Goal: Information Seeking & Learning: Learn about a topic

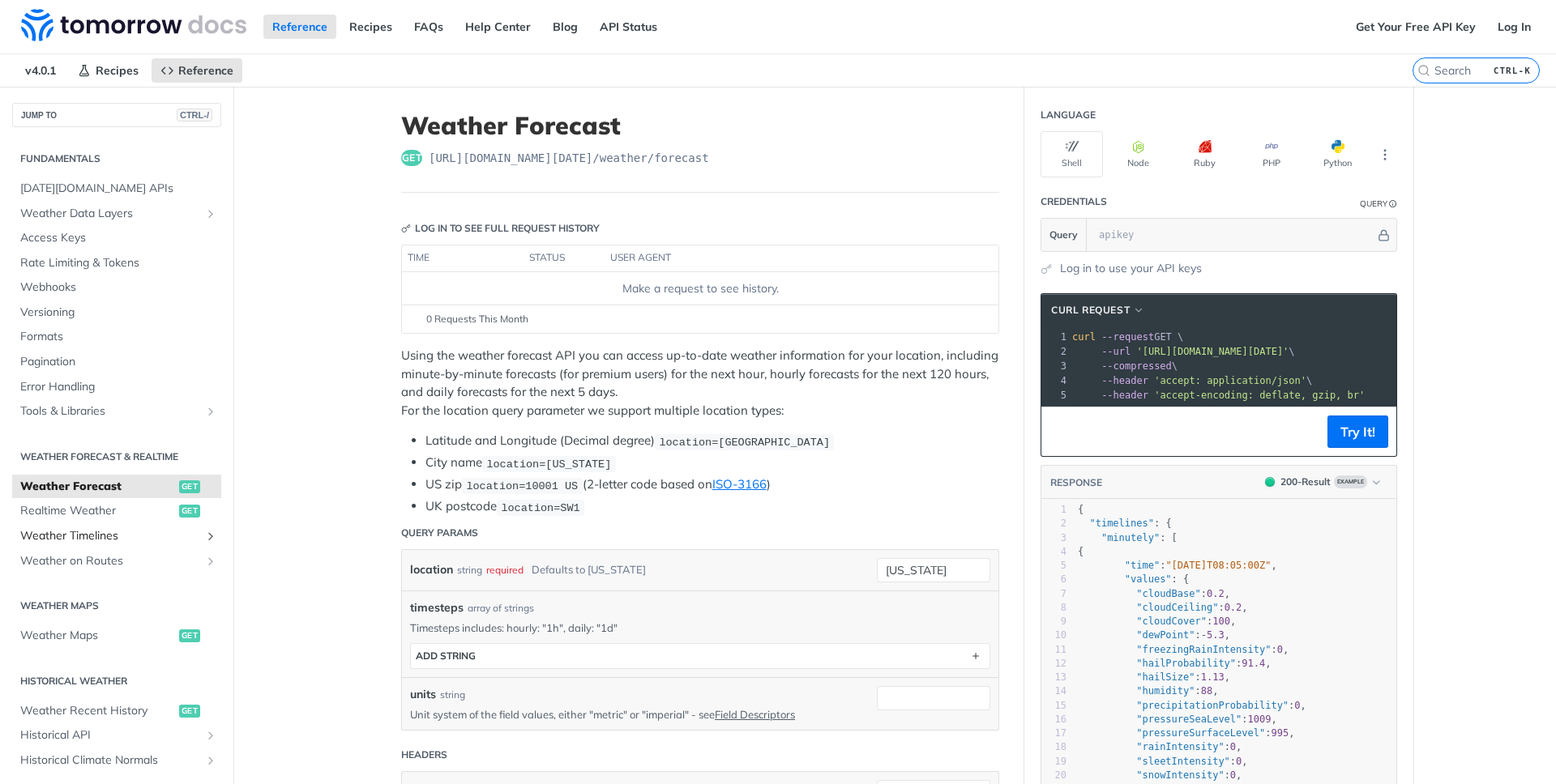
scroll to position [293, 0]
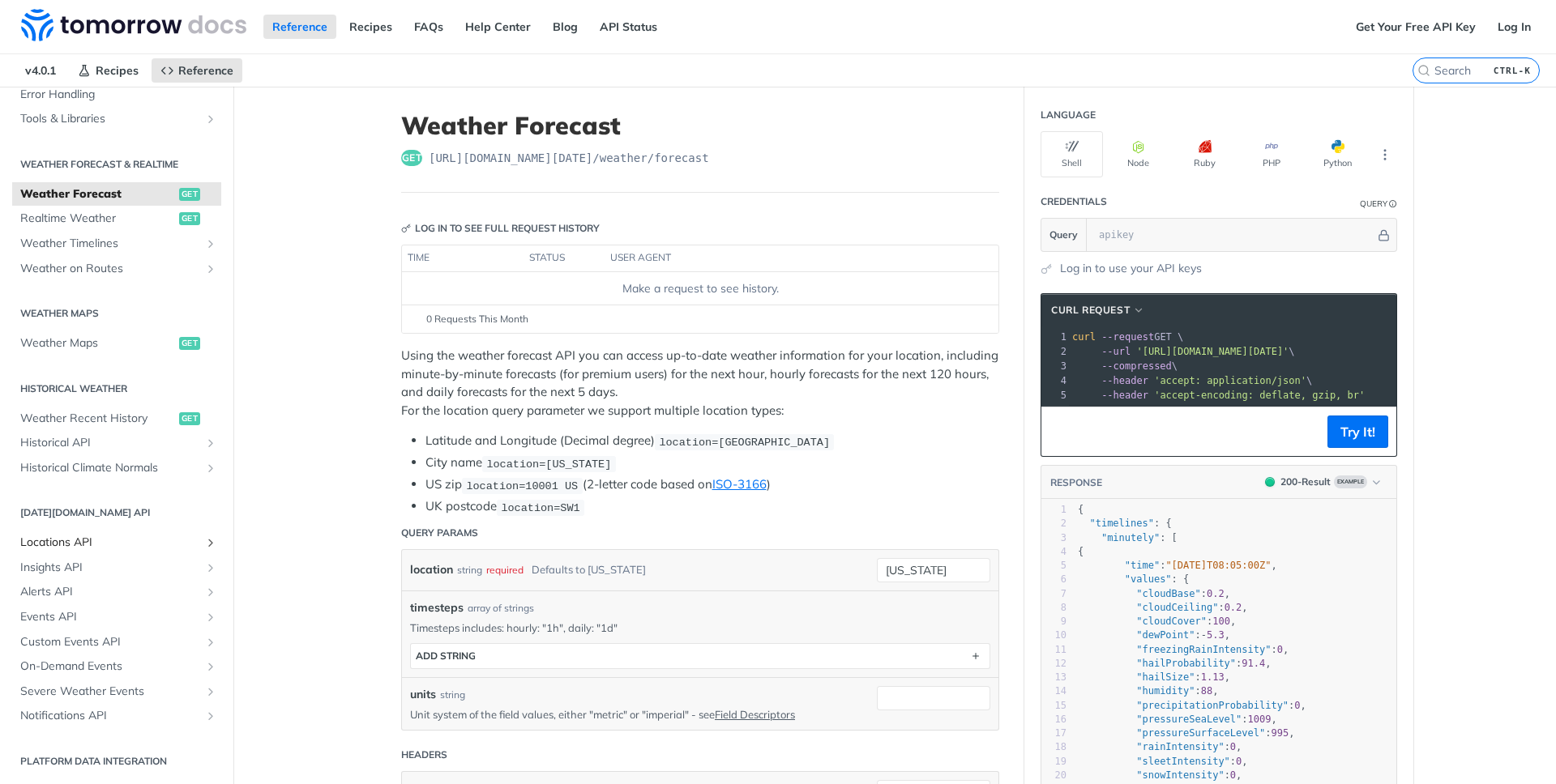
click at [84, 543] on span "Locations API" at bounding box center [110, 543] width 180 height 16
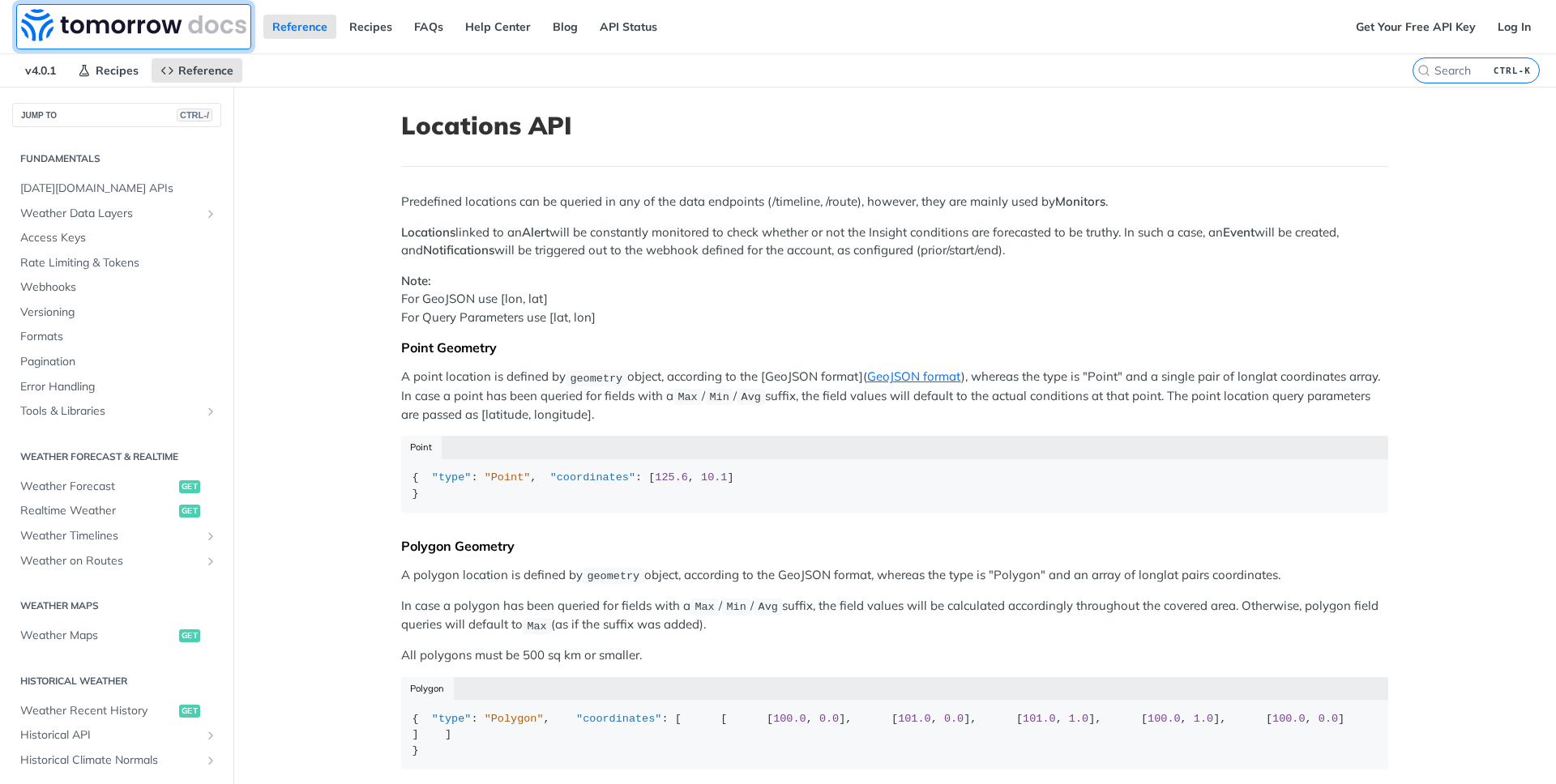
click at [56, 31] on img at bounding box center [133, 25] width 225 height 33
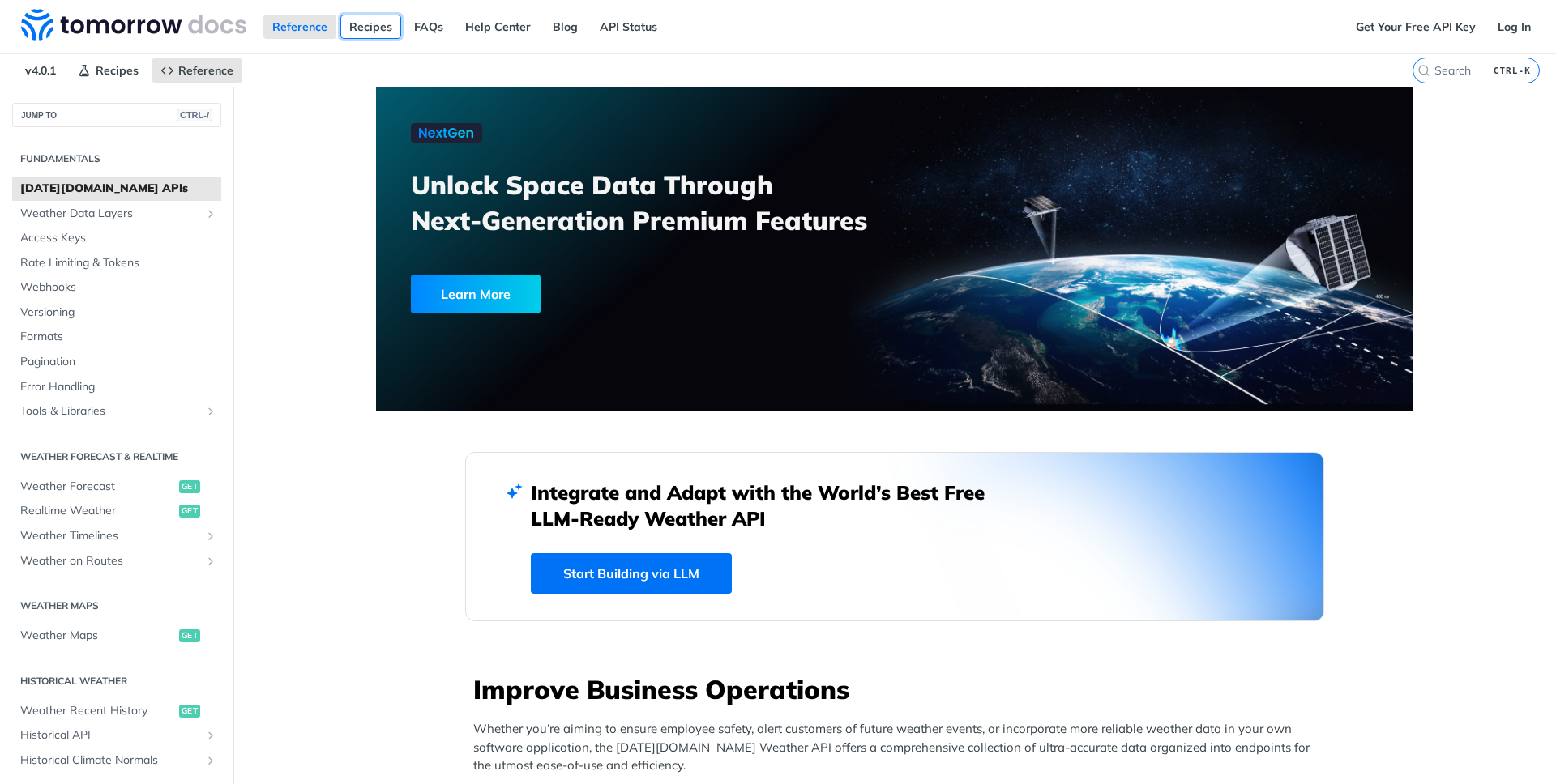
click at [382, 25] on link "Recipes" at bounding box center [370, 26] width 61 height 24
